Goal: Transaction & Acquisition: Purchase product/service

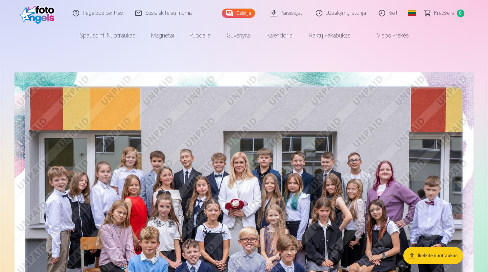
click at [415, 12] on link "Global" at bounding box center [411, 13] width 13 height 26
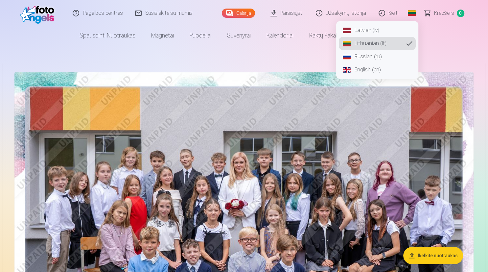
click at [377, 32] on link "Latvian (lv)" at bounding box center [377, 30] width 77 height 13
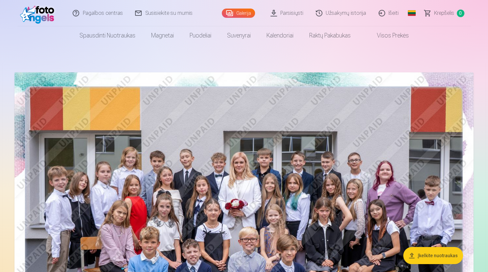
click at [409, 14] on link "Global" at bounding box center [411, 13] width 13 height 26
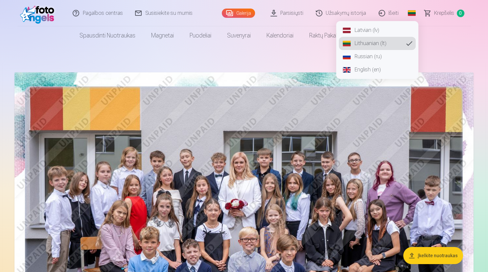
click at [372, 32] on link "Latvian (lv)" at bounding box center [377, 30] width 77 height 13
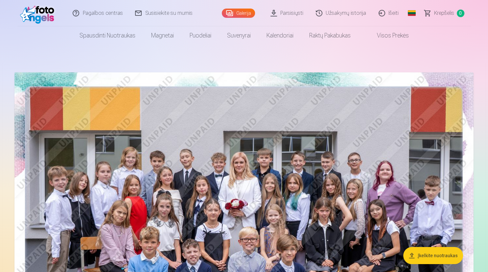
click at [412, 9] on link "Global" at bounding box center [411, 13] width 13 height 26
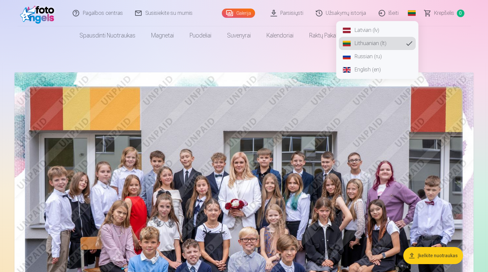
click at [360, 29] on link "Latvian (lv)" at bounding box center [377, 30] width 77 height 13
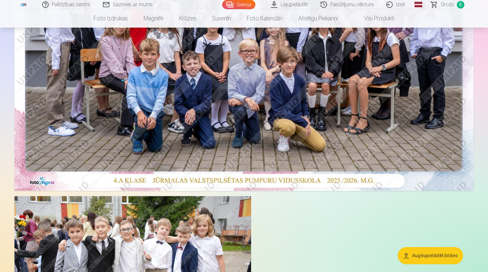
scroll to position [173, 0]
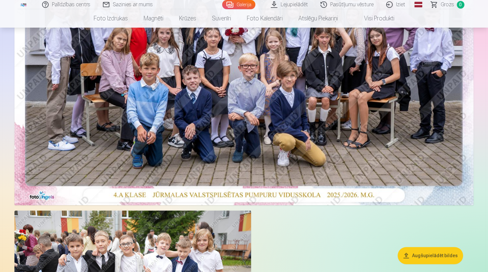
click at [255, 141] on img at bounding box center [243, 52] width 459 height 306
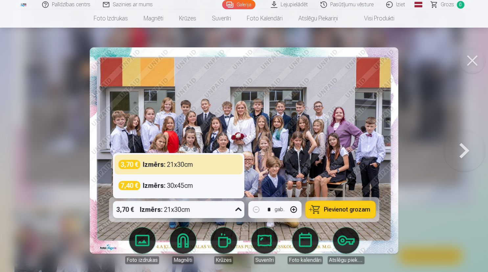
click at [237, 209] on icon at bounding box center [238, 209] width 11 height 11
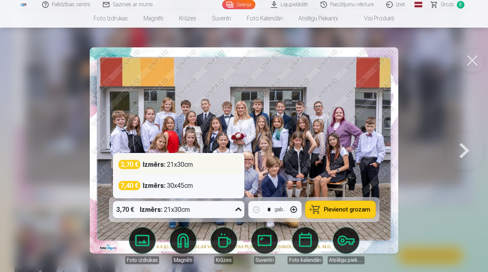
click at [204, 165] on div "3,70 € Izmērs : 21x30cm" at bounding box center [178, 164] width 120 height 9
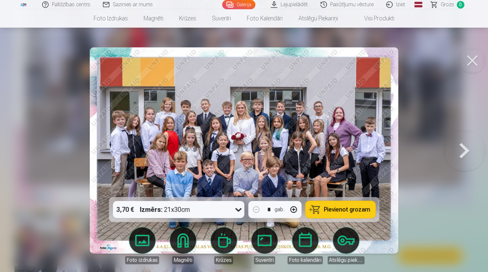
click at [344, 206] on button "Pievienot grozam" at bounding box center [340, 209] width 70 height 17
click at [474, 59] on button at bounding box center [472, 60] width 26 height 26
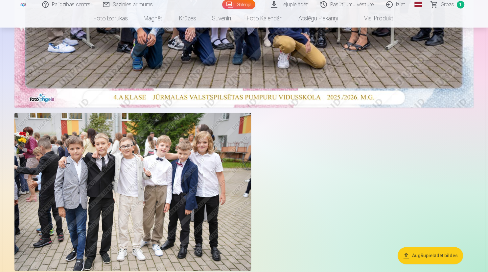
scroll to position [277, 0]
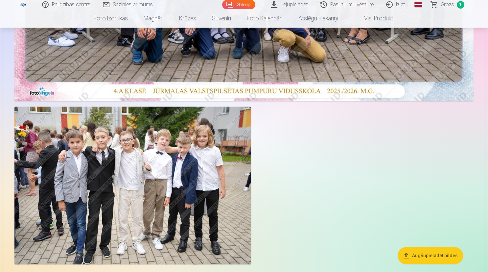
click at [165, 200] on img at bounding box center [132, 185] width 236 height 158
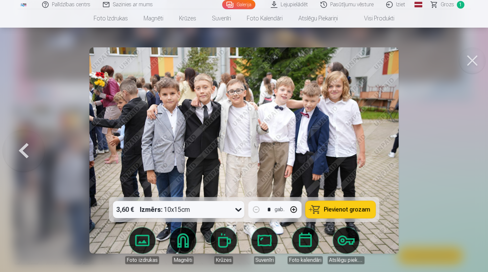
click at [346, 209] on span "Pievienot grozam" at bounding box center [346, 209] width 46 height 6
click at [413, 174] on div at bounding box center [244, 136] width 488 height 272
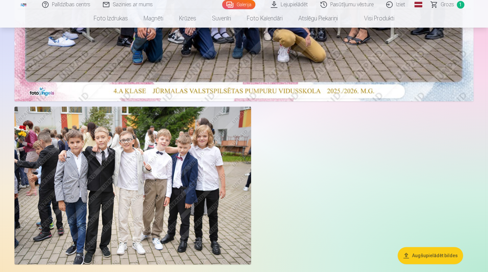
click at [191, 212] on img at bounding box center [132, 185] width 236 height 158
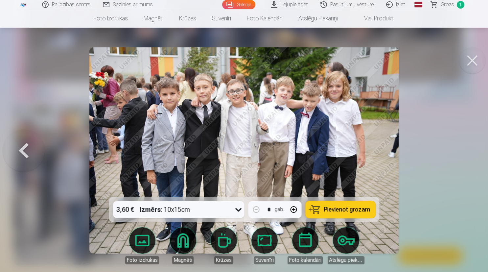
click at [354, 208] on span "Pievienot grozam" at bounding box center [346, 209] width 46 height 6
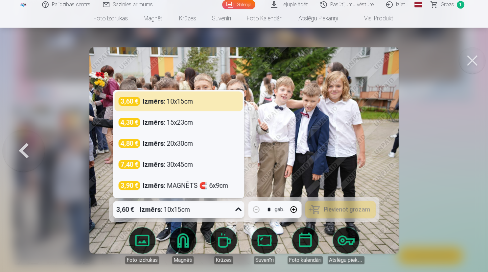
click at [238, 209] on icon at bounding box center [238, 209] width 11 height 11
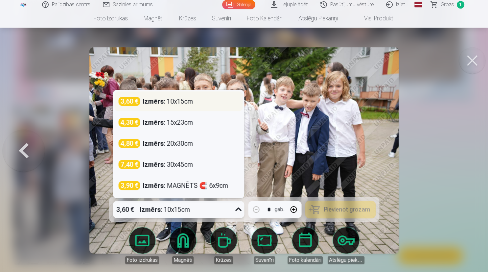
click at [205, 104] on div "3,60 € Izmērs : 10x15cm" at bounding box center [178, 101] width 120 height 9
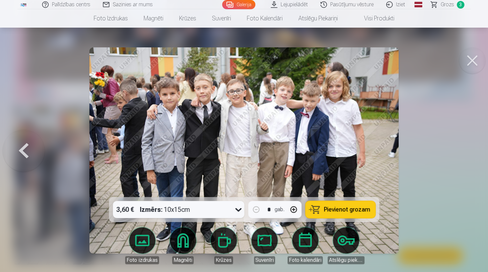
click at [450, 5] on span "Grozs" at bounding box center [446, 5] width 13 height 8
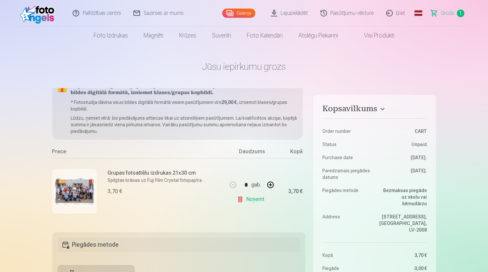
click at [450, 13] on span "Grozs" at bounding box center [446, 13] width 13 height 8
click at [41, 18] on img at bounding box center [39, 13] width 38 height 21
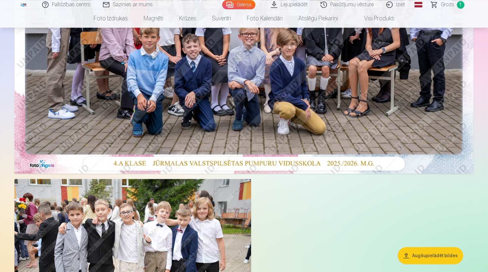
scroll to position [243, 0]
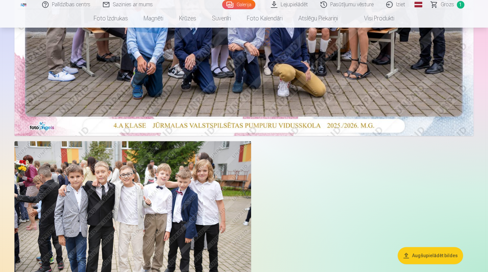
click at [182, 191] on img at bounding box center [132, 220] width 236 height 158
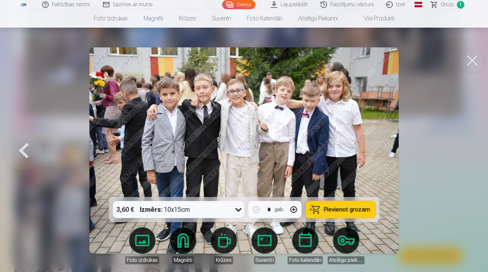
click at [335, 209] on span "Pievienot grozam" at bounding box center [346, 209] width 46 height 6
click at [470, 65] on button at bounding box center [472, 60] width 26 height 26
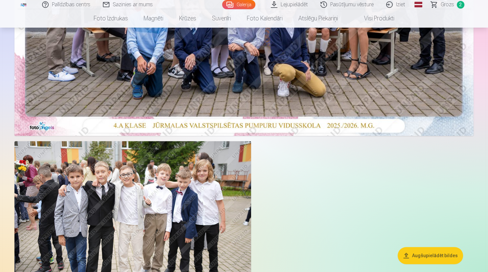
click at [445, 6] on span "Grozs" at bounding box center [446, 5] width 13 height 8
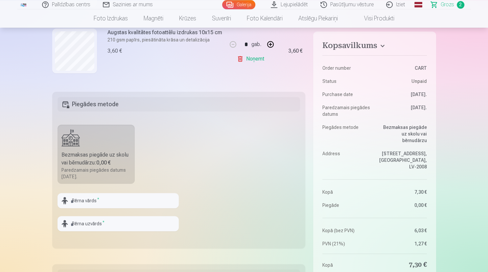
scroll to position [173, 0]
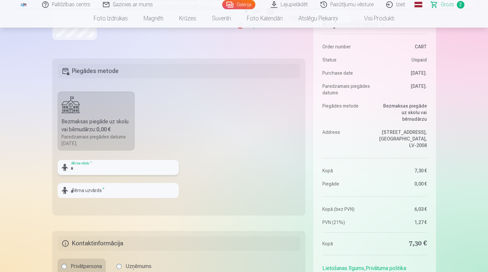
click at [106, 166] on input "text" at bounding box center [117, 167] width 121 height 15
type input "*****"
click at [106, 191] on input "text" at bounding box center [117, 190] width 121 height 15
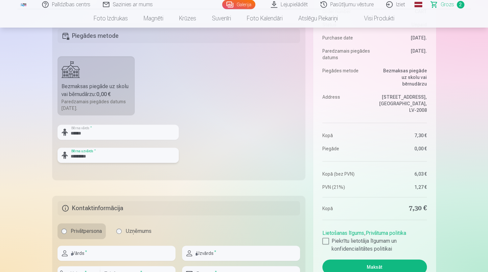
scroll to position [243, 0]
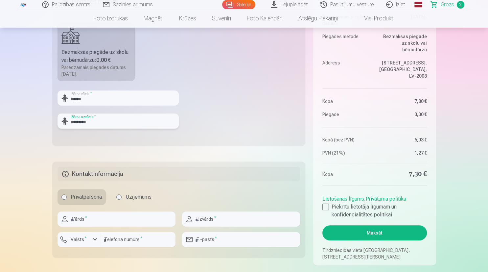
type input "*********"
click at [114, 221] on input "text" at bounding box center [116, 218] width 118 height 15
type input "*****"
click at [200, 222] on input "text" at bounding box center [241, 218] width 118 height 15
type input "*********"
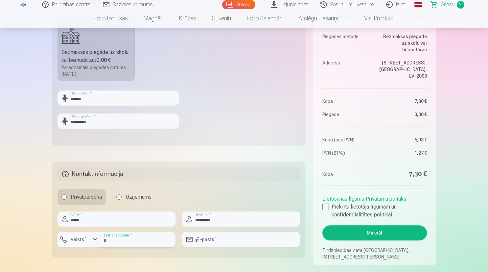
click at [118, 238] on input "number" at bounding box center [137, 238] width 75 height 15
type input "********"
click at [211, 239] on input "email" at bounding box center [241, 238] width 118 height 15
type input "**********"
click at [328, 205] on div at bounding box center [325, 206] width 7 height 7
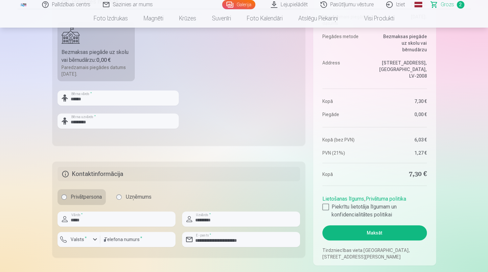
click at [383, 230] on button "Maksāt" at bounding box center [374, 232] width 104 height 15
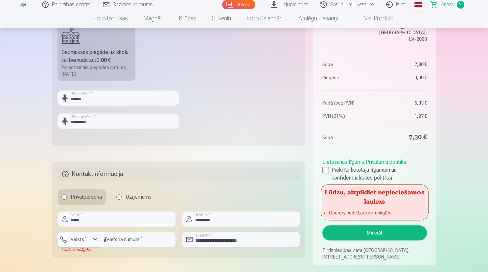
click at [92, 237] on div "button" at bounding box center [95, 239] width 8 height 8
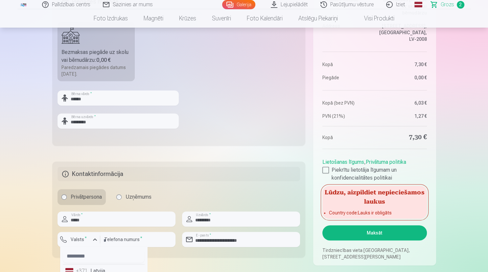
click at [95, 269] on li "+371 Latvija" at bounding box center [104, 270] width 82 height 13
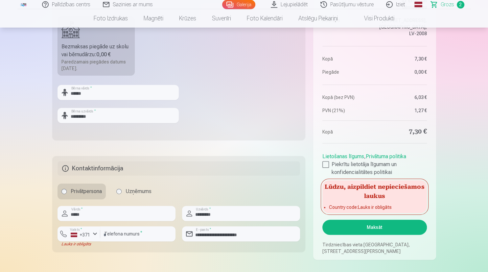
click at [382, 228] on button "Maksāt" at bounding box center [374, 226] width 104 height 15
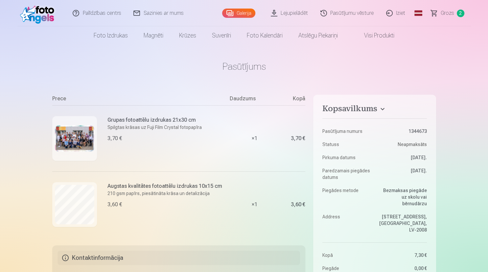
click at [168, 14] on link "Sazinies ar mums" at bounding box center [158, 13] width 62 height 26
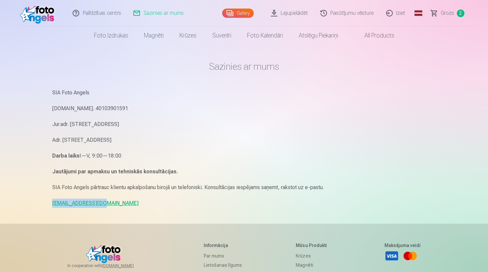
drag, startPoint x: 102, startPoint y: 204, endPoint x: 48, endPoint y: 209, distance: 54.8
click at [48, 209] on div "Sazinies ar mums SIA Foto Angels Reg.Nr. 40103901591 Jur.adr. Rīga, Dzelzavas i…" at bounding box center [244, 202] width 394 height 404
copy link "info@fotoangels.lv"
click at [450, 12] on span "Grozs" at bounding box center [446, 13] width 13 height 8
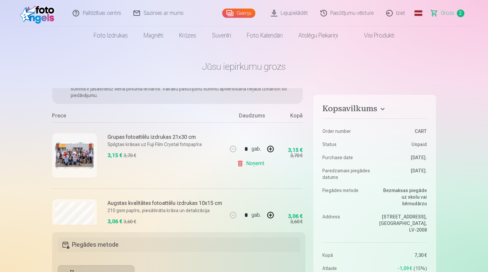
scroll to position [76, 0]
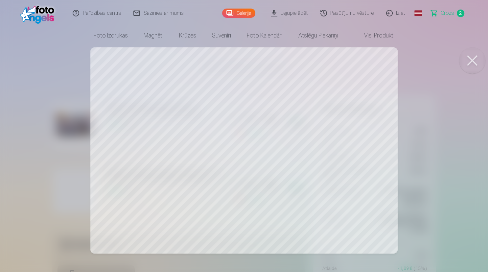
click at [471, 65] on button at bounding box center [472, 60] width 26 height 26
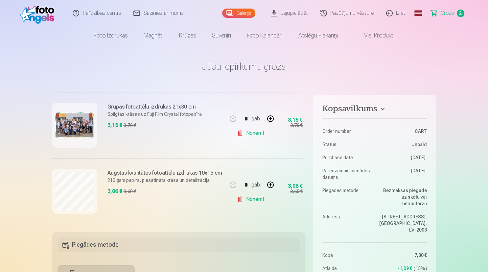
click at [68, 136] on img at bounding box center [74, 125] width 39 height 26
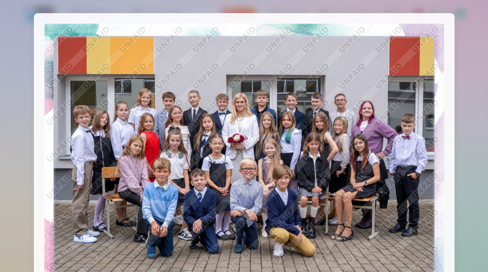
click at [465, 45] on div at bounding box center [244, 136] width 488 height 272
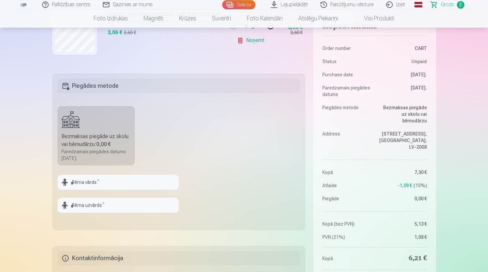
scroll to position [173, 0]
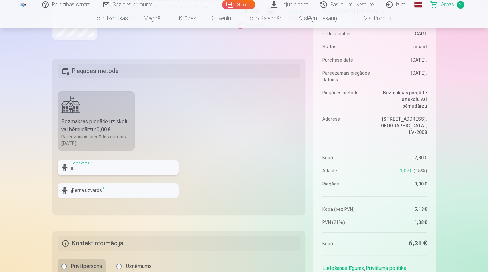
click at [107, 165] on input "text" at bounding box center [117, 167] width 121 height 15
type input "*****"
click at [89, 188] on input "text" at bounding box center [117, 190] width 121 height 15
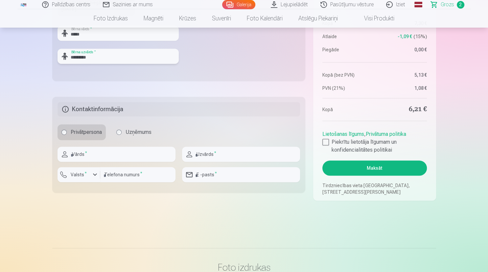
scroll to position [312, 0]
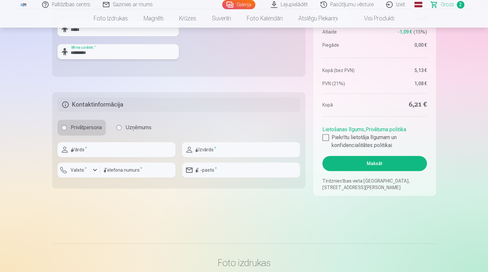
type input "*********"
click at [85, 153] on input "text" at bounding box center [116, 149] width 118 height 15
type input "*****"
click at [208, 152] on input "text" at bounding box center [241, 149] width 118 height 15
type input "*********"
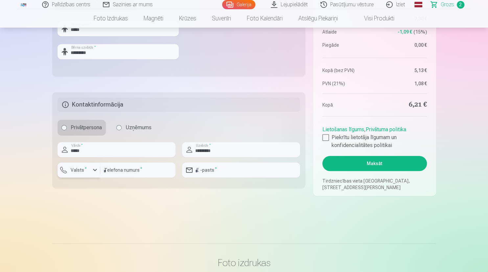
click at [96, 169] on div "button" at bounding box center [95, 170] width 8 height 8
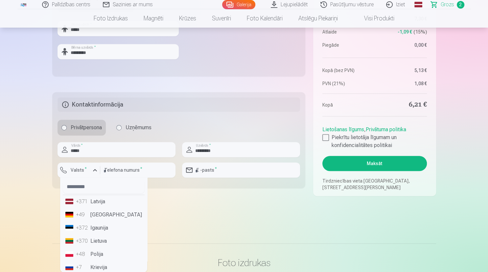
click at [98, 203] on li "+371 Latvija" at bounding box center [104, 201] width 82 height 13
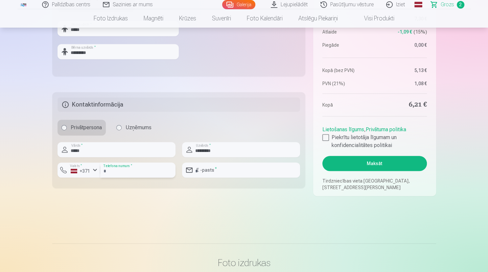
click at [116, 169] on input "number" at bounding box center [137, 169] width 75 height 15
type input "********"
click at [213, 173] on input "email" at bounding box center [241, 169] width 118 height 15
type input "**********"
click at [323, 136] on div at bounding box center [325, 137] width 7 height 7
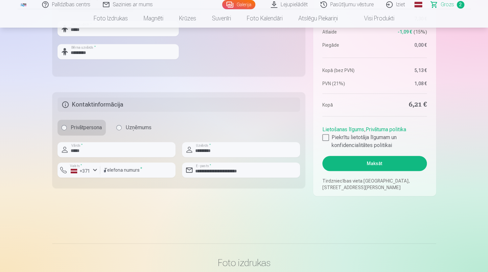
click at [374, 164] on button "Maksāt" at bounding box center [374, 163] width 104 height 15
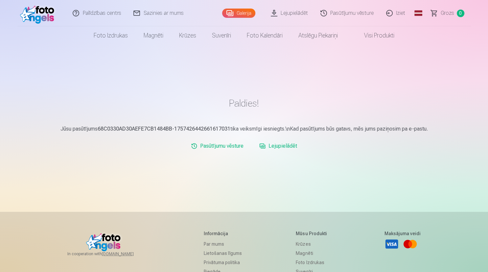
click at [401, 14] on link "Iziet" at bounding box center [396, 13] width 32 height 26
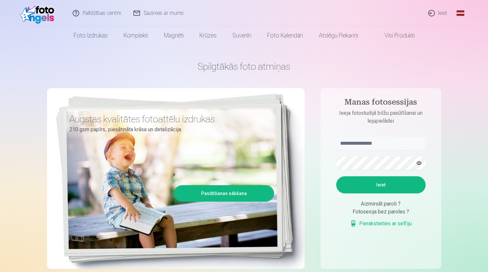
click at [439, 12] on link "Ieiet" at bounding box center [438, 13] width 32 height 26
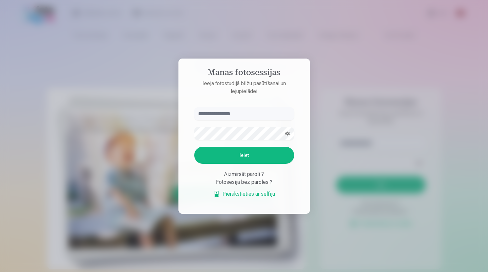
click at [253, 113] on input "text" at bounding box center [244, 113] width 100 height 13
type input "**********"
click at [245, 153] on button "Ieiet" at bounding box center [244, 154] width 100 height 17
click at [282, 127] on button "button" at bounding box center [287, 133] width 12 height 12
click at [254, 164] on button "Ieiet" at bounding box center [244, 154] width 100 height 17
